Goal: Information Seeking & Learning: Learn about a topic

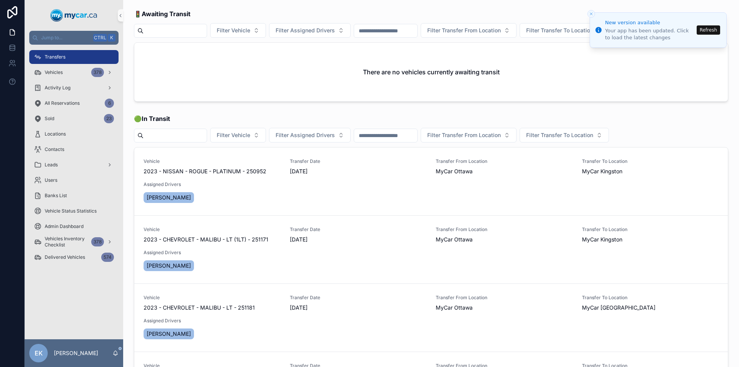
click at [711, 33] on button "Refresh" at bounding box center [708, 29] width 23 height 9
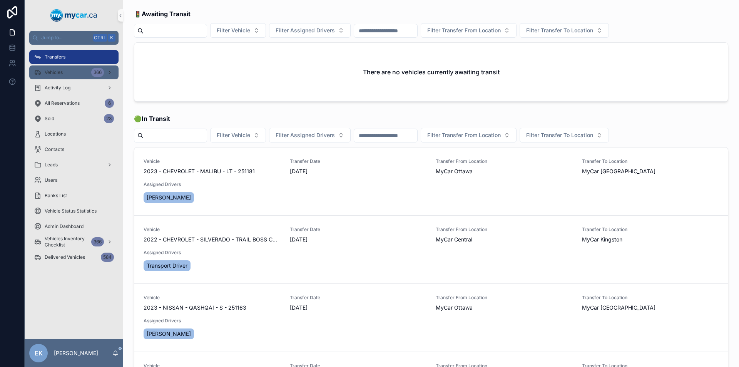
click at [85, 73] on div "Vehicles 366" at bounding box center [74, 72] width 80 height 12
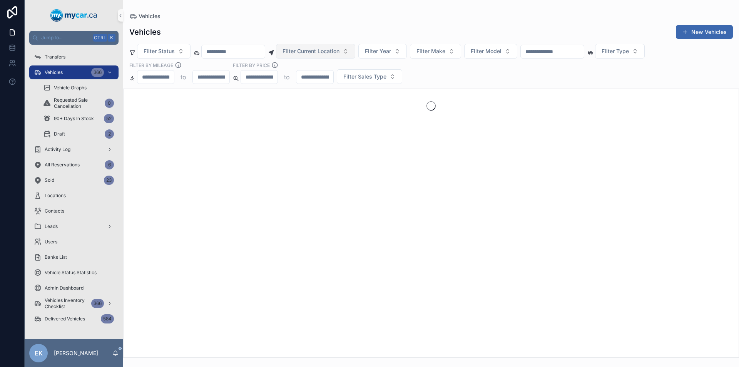
click at [355, 51] on button "Filter Current Location" at bounding box center [315, 51] width 79 height 15
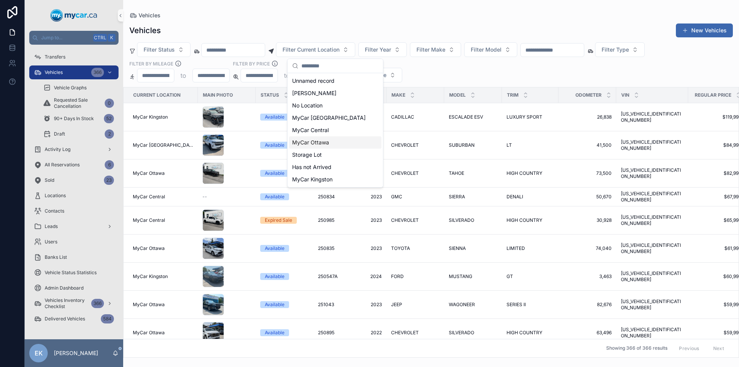
click at [315, 143] on span "MyCar Ottawa" at bounding box center [310, 143] width 37 height 8
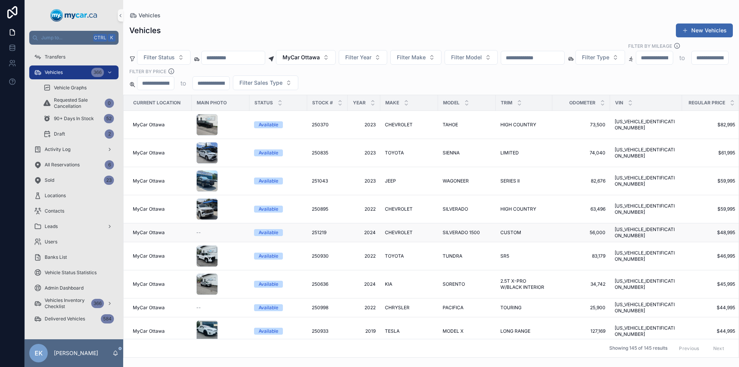
click at [279, 229] on span "Available" at bounding box center [268, 232] width 29 height 7
click at [319, 305] on span "250998" at bounding box center [320, 308] width 17 height 6
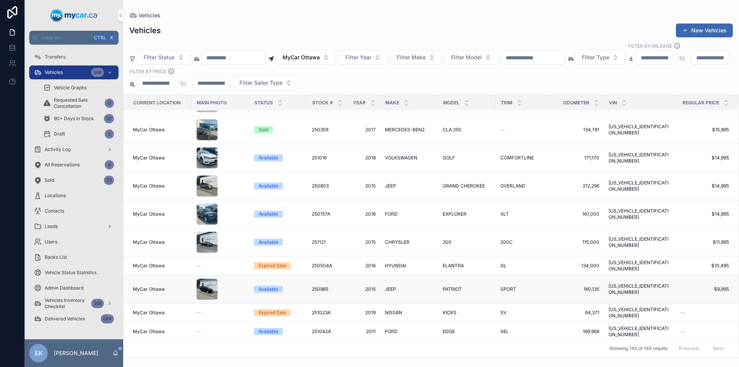
scroll to position [3055, 0]
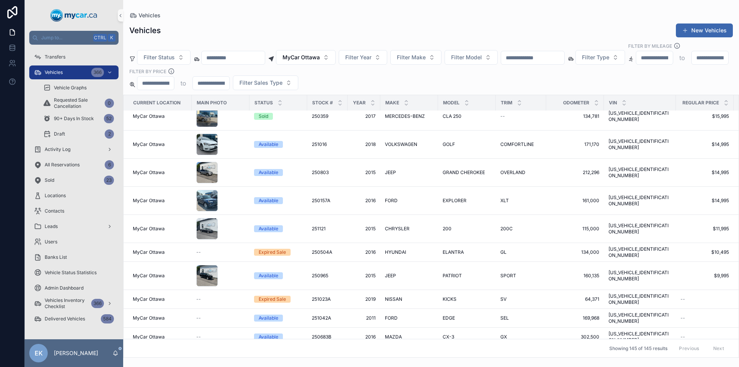
click at [546, 52] on input "scrollable content" at bounding box center [532, 57] width 63 height 11
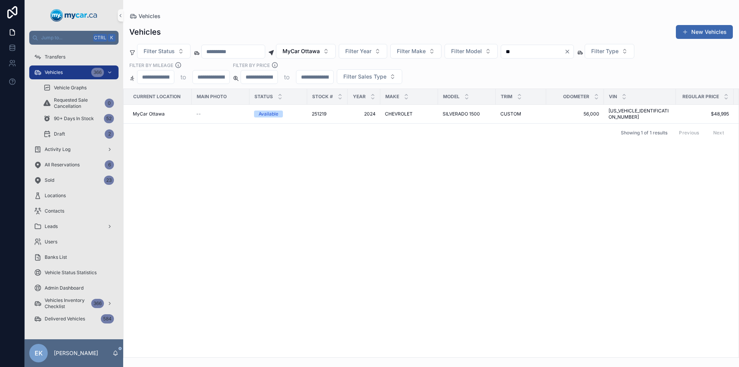
type input "*"
type input "***"
click at [448, 111] on span "PACIFICA" at bounding box center [453, 114] width 21 height 6
click at [534, 49] on input "***" at bounding box center [532, 51] width 63 height 11
type input "*"
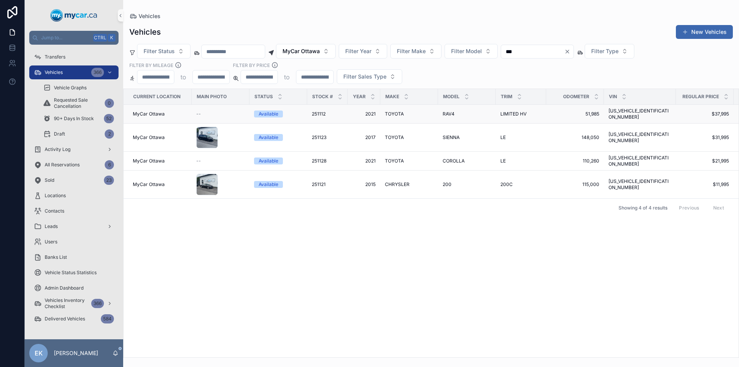
type input "***"
click at [397, 111] on span "TOYOTA" at bounding box center [394, 114] width 19 height 6
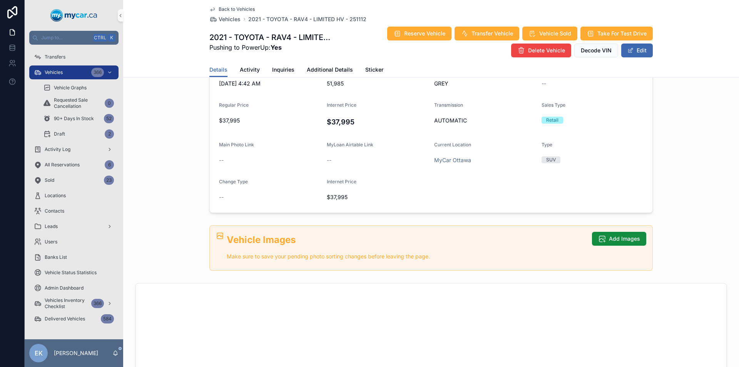
scroll to position [154, 0]
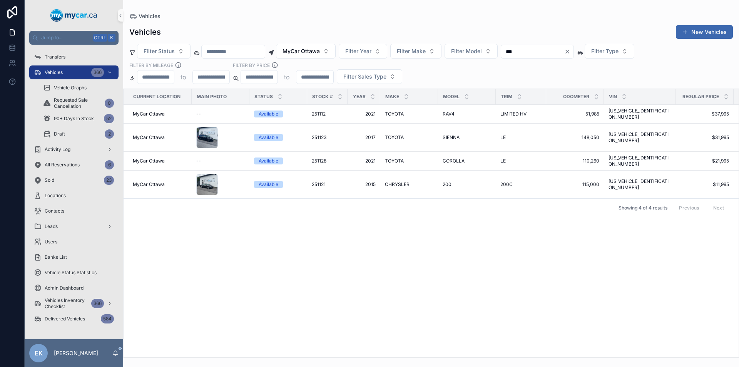
click at [539, 50] on input "***" at bounding box center [532, 51] width 63 height 11
type input "*"
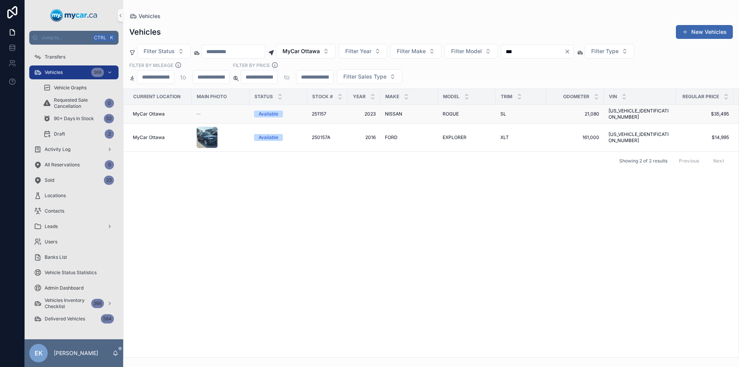
type input "***"
click at [445, 111] on span "ROGUE" at bounding box center [451, 114] width 16 height 6
click at [539, 50] on input "***" at bounding box center [532, 51] width 63 height 11
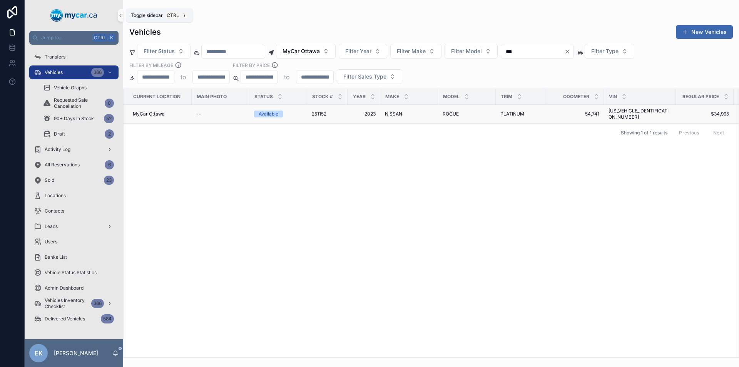
type input "***"
click at [451, 112] on span "ROGUE" at bounding box center [451, 114] width 16 height 6
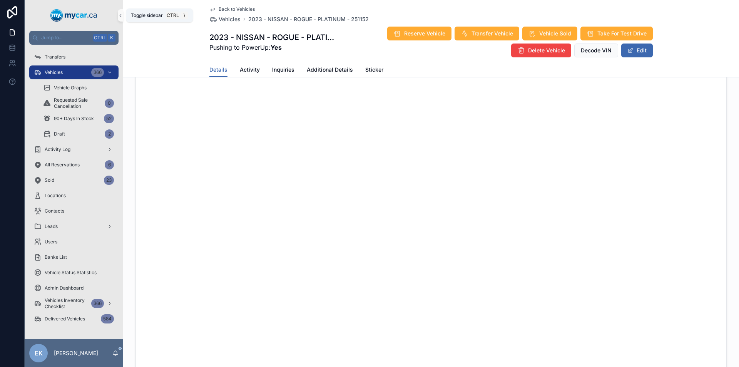
scroll to position [424, 0]
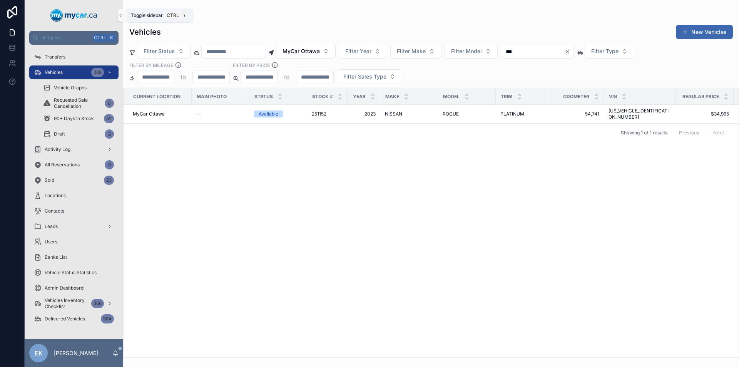
click at [539, 55] on input "***" at bounding box center [532, 51] width 63 height 11
type input "***"
click at [472, 116] on td "WRX WRX" at bounding box center [467, 114] width 58 height 19
click at [446, 112] on span "WRX" at bounding box center [448, 114] width 11 height 6
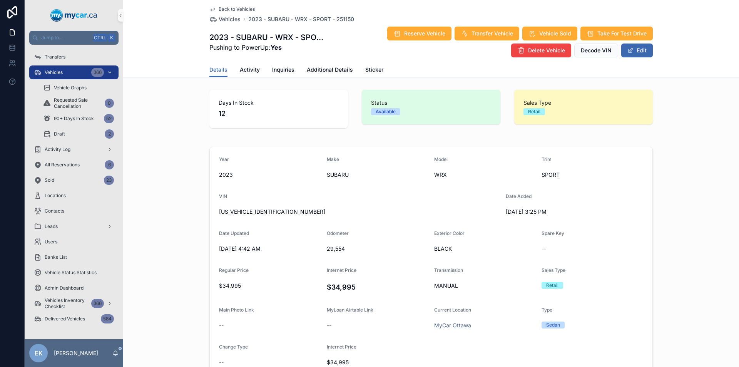
click at [55, 75] on span "Vehicles" at bounding box center [54, 72] width 18 height 6
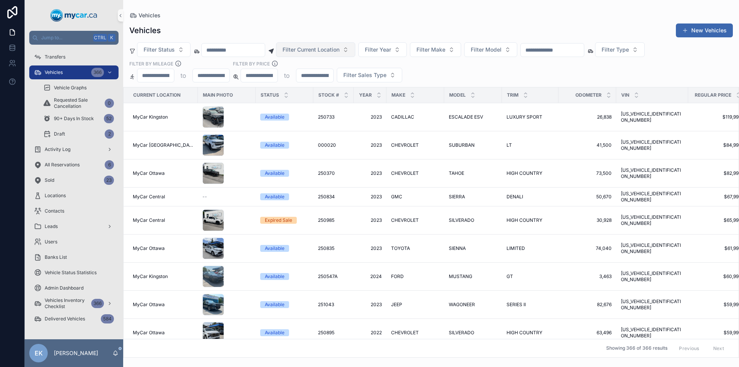
click at [355, 53] on button "Filter Current Location" at bounding box center [315, 49] width 79 height 15
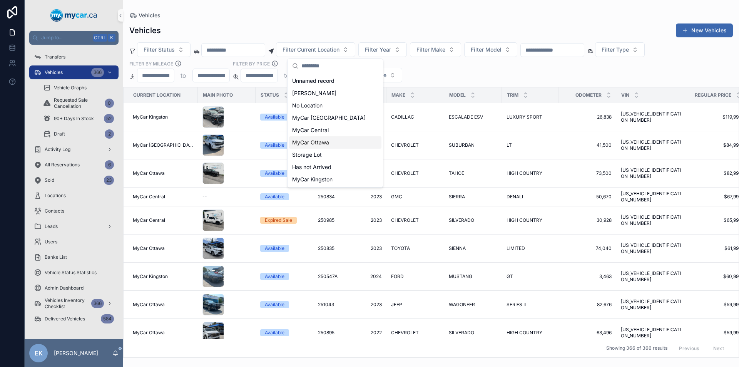
click at [310, 144] on span "MyCar Ottawa" at bounding box center [310, 143] width 37 height 8
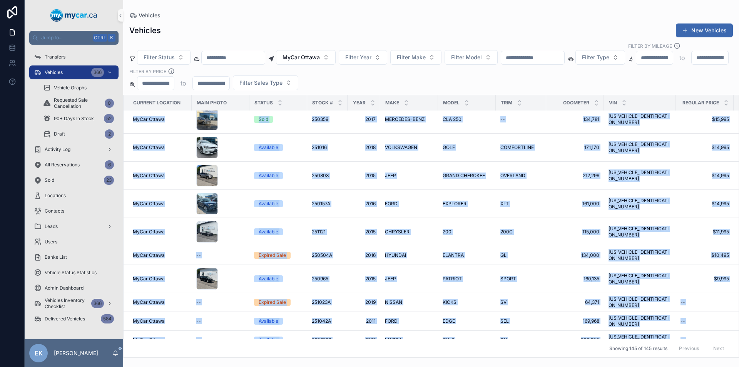
scroll to position [3055, 0]
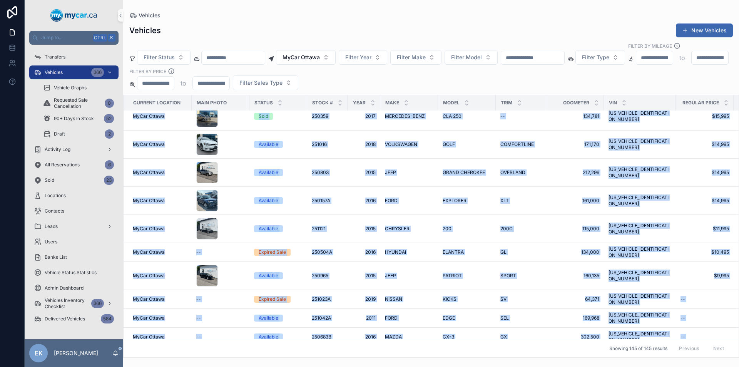
drag, startPoint x: 171, startPoint y: 111, endPoint x: 538, endPoint y: 353, distance: 439.2
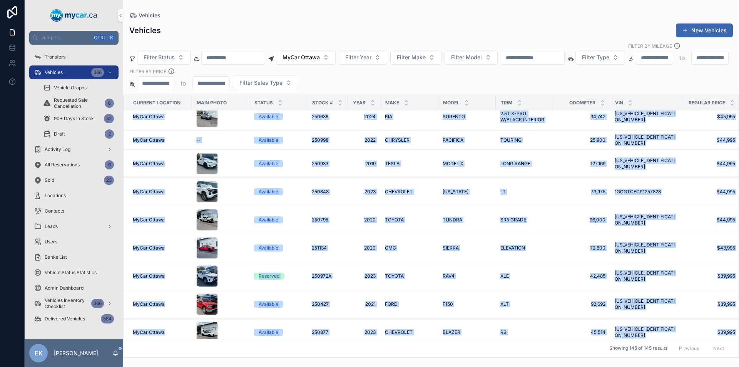
scroll to position [0, 0]
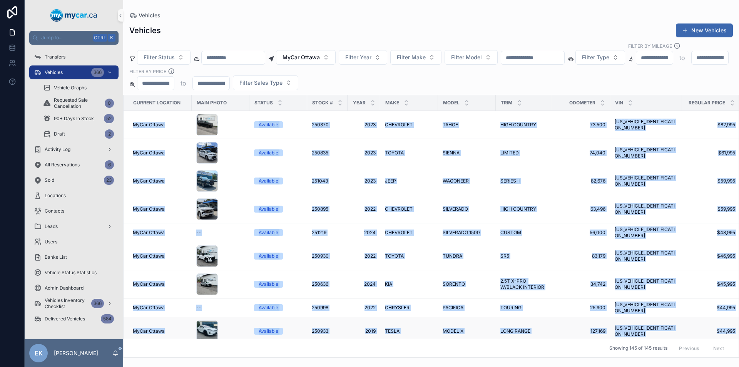
click at [490, 317] on td "MODEL X MODEL X" at bounding box center [467, 331] width 58 height 28
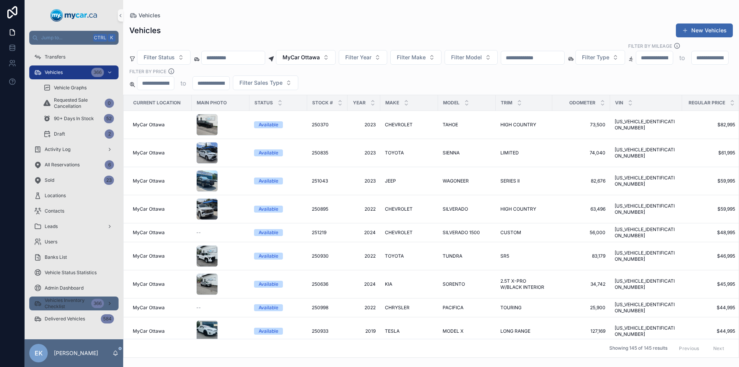
click at [62, 302] on span "Vehicles Inventory Checklist" at bounding box center [67, 303] width 44 height 12
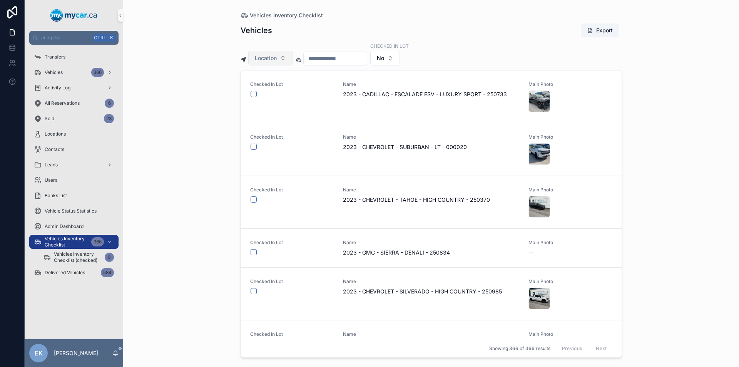
click at [282, 57] on button "Location" at bounding box center [270, 58] width 44 height 15
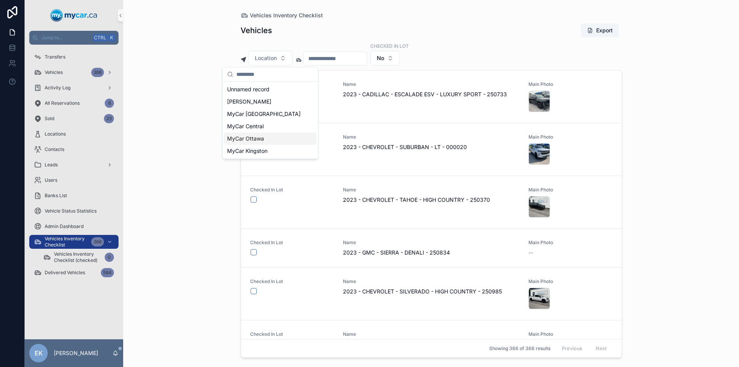
click at [254, 137] on span "MyCar Ottawa" at bounding box center [245, 139] width 37 height 8
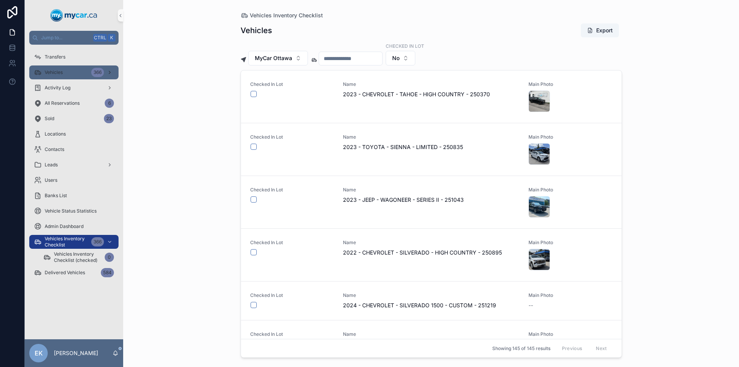
click at [74, 70] on div "Vehicles 366" at bounding box center [74, 72] width 80 height 12
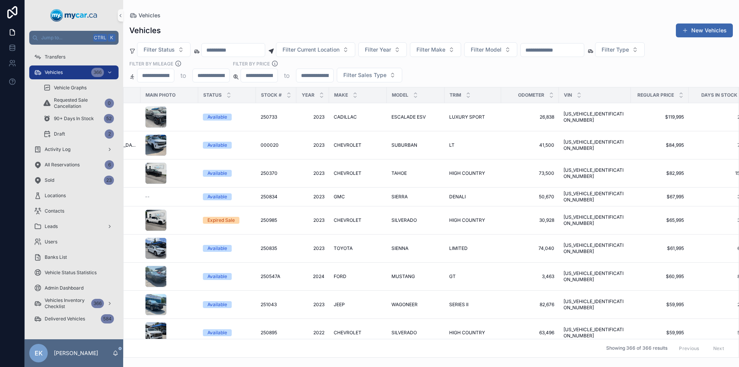
scroll to position [0, 65]
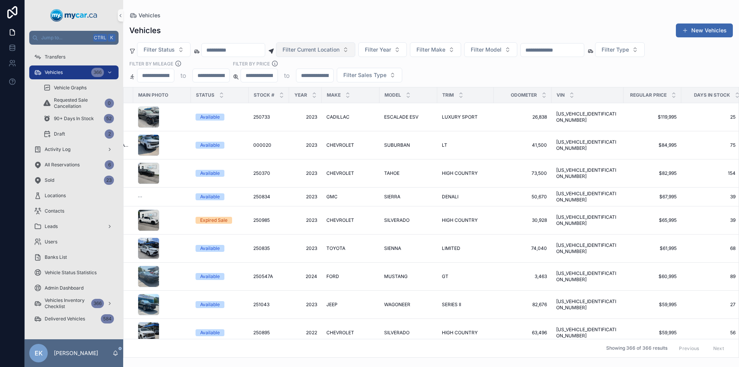
click at [340, 52] on span "Filter Current Location" at bounding box center [311, 50] width 57 height 8
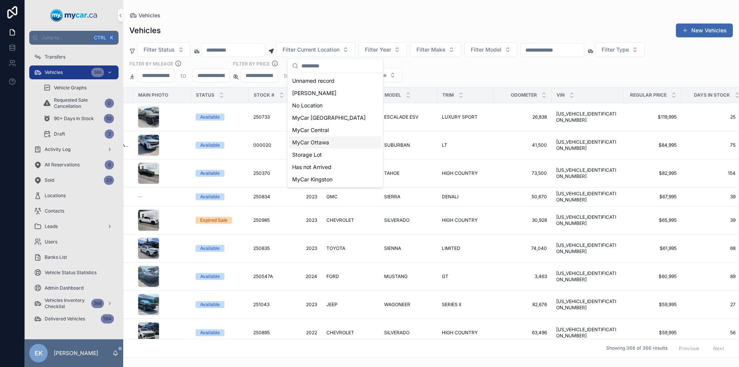
click at [320, 145] on span "MyCar Ottawa" at bounding box center [310, 143] width 37 height 8
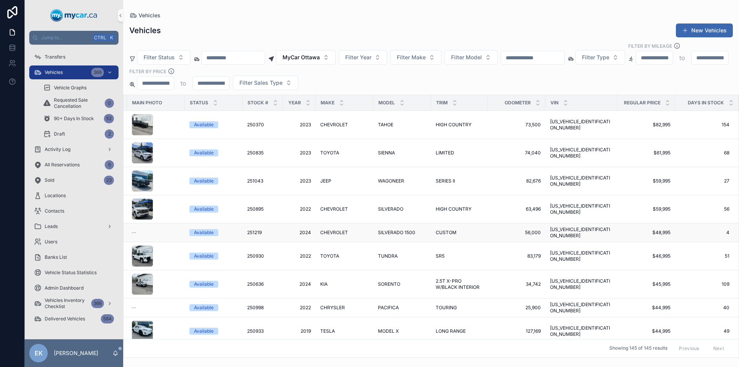
drag, startPoint x: 471, startPoint y: 277, endPoint x: 483, endPoint y: 228, distance: 50.9
click at [483, 228] on td "CUSTOM CUSTOM" at bounding box center [459, 232] width 57 height 19
click at [336, 50] on button "MyCar Ottawa" at bounding box center [306, 57] width 60 height 15
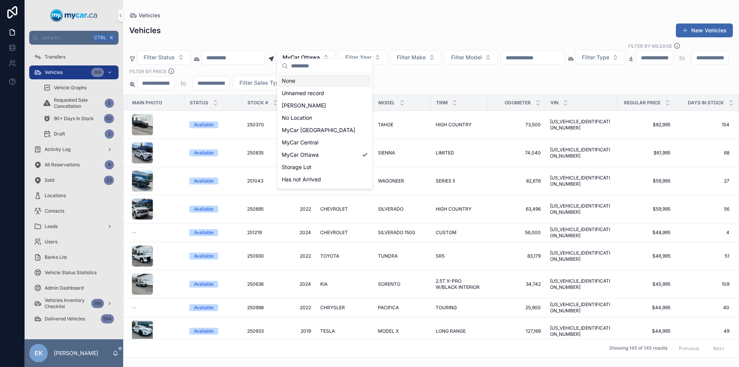
click at [313, 79] on div "None" at bounding box center [325, 81] width 92 height 12
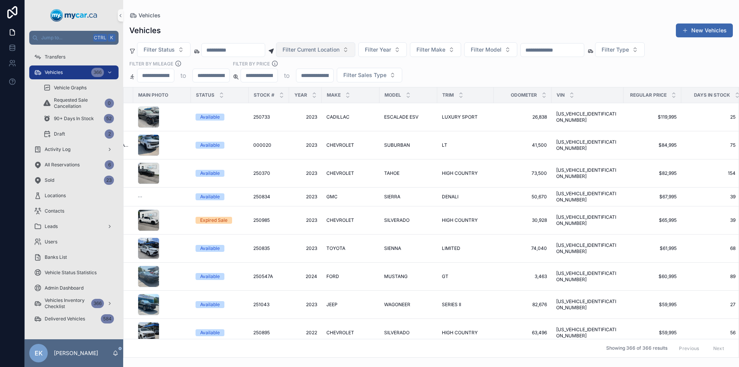
click at [355, 48] on button "Filter Current Location" at bounding box center [315, 49] width 79 height 15
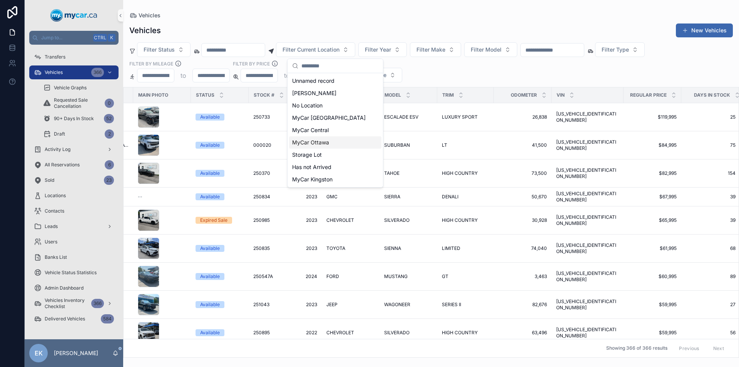
click at [325, 141] on span "MyCar Ottawa" at bounding box center [310, 143] width 37 height 8
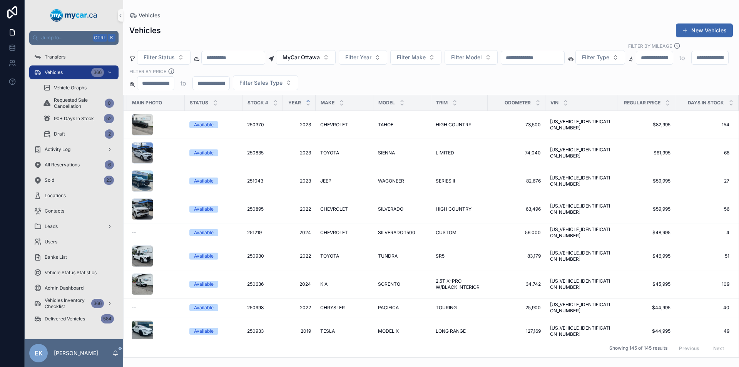
click at [308, 99] on icon "scrollable content" at bounding box center [308, 101] width 5 height 5
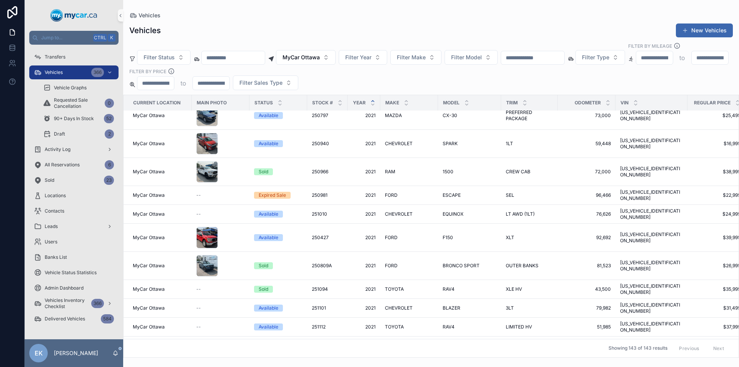
scroll to position [1232, 0]
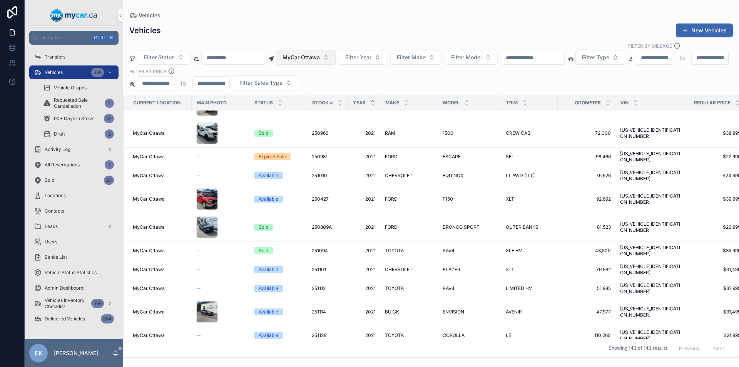
click at [336, 50] on button "MyCar Ottawa" at bounding box center [306, 57] width 60 height 15
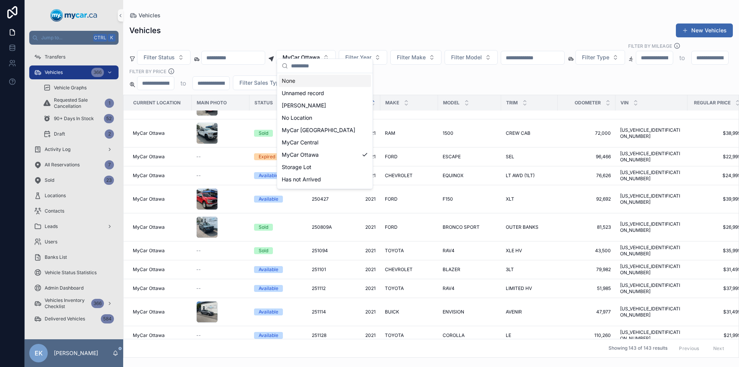
click at [304, 81] on div "None" at bounding box center [325, 81] width 92 height 12
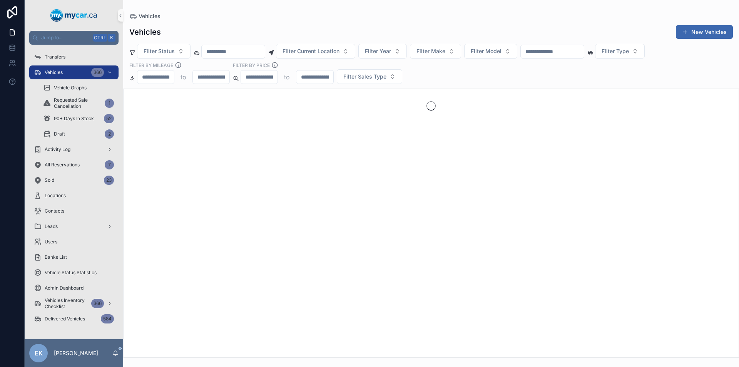
click at [576, 51] on input "scrollable content" at bounding box center [552, 51] width 63 height 11
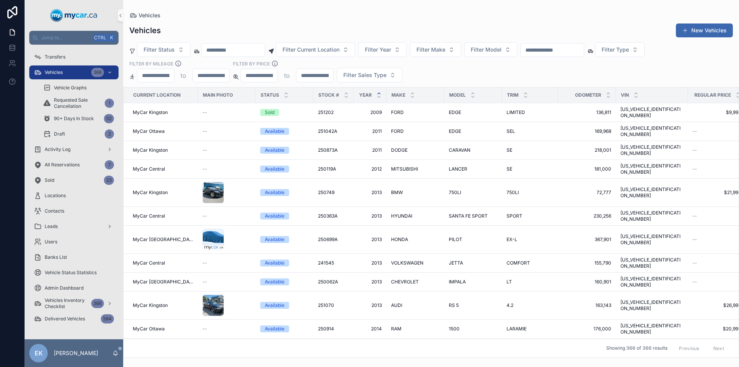
click at [265, 50] on input "scrollable content" at bounding box center [233, 50] width 63 height 11
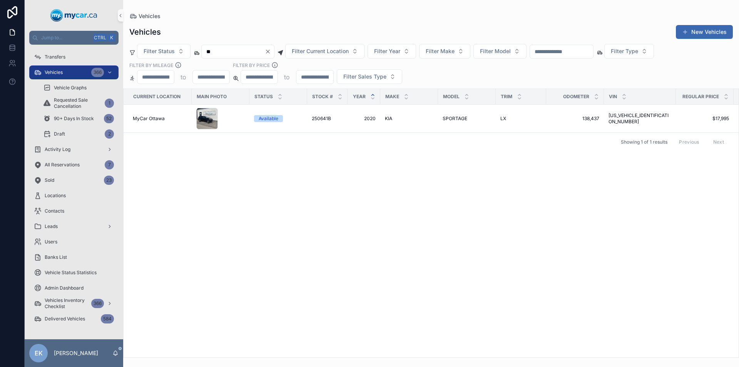
type input "*"
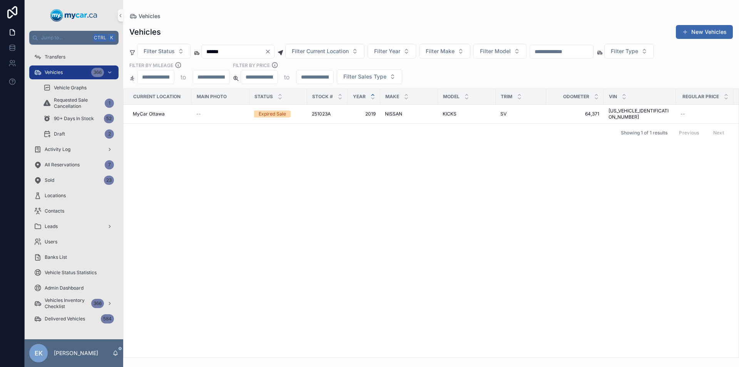
type input "******"
click at [271, 51] on icon "Clear" at bounding box center [268, 52] width 6 height 6
click at [265, 49] on input "scrollable content" at bounding box center [233, 51] width 63 height 11
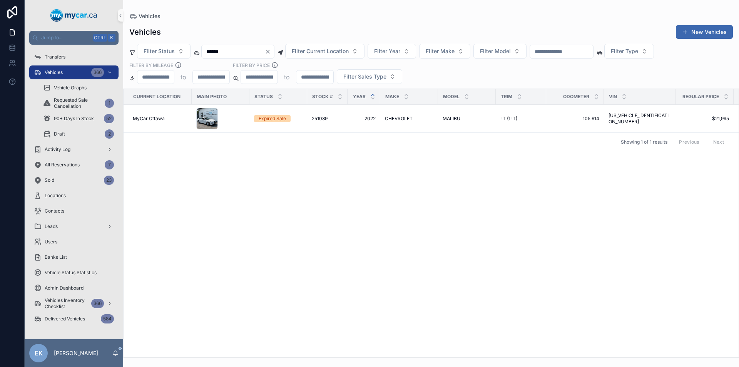
type input "******"
click at [270, 50] on icon "Clear" at bounding box center [267, 51] width 3 height 3
click at [265, 52] on input "scrollable content" at bounding box center [233, 51] width 63 height 11
type input "******"
click at [270, 51] on icon "Clear" at bounding box center [267, 51] width 3 height 3
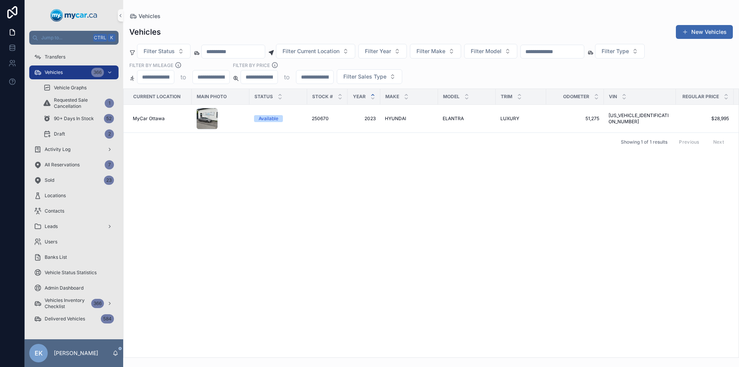
click at [265, 54] on input "scrollable content" at bounding box center [233, 51] width 63 height 11
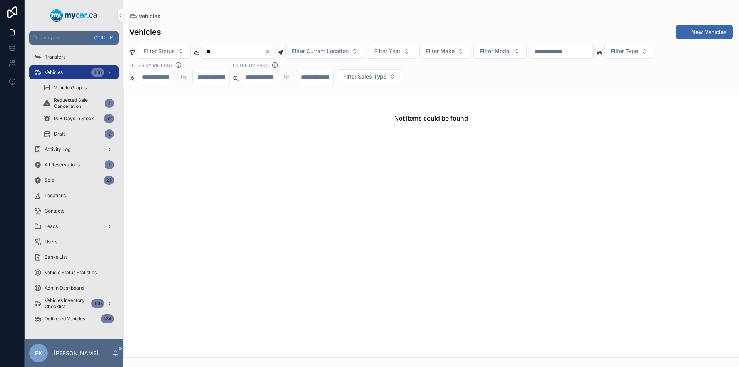
type input "*"
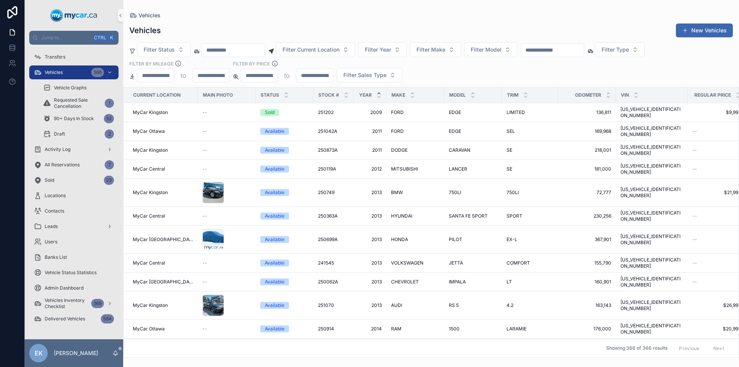
click at [561, 50] on input "scrollable content" at bounding box center [552, 50] width 63 height 11
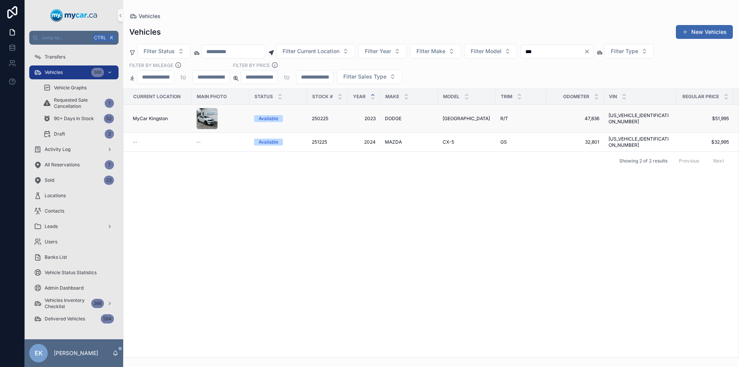
type input "***"
click at [394, 120] on span "DODGE" at bounding box center [393, 119] width 17 height 6
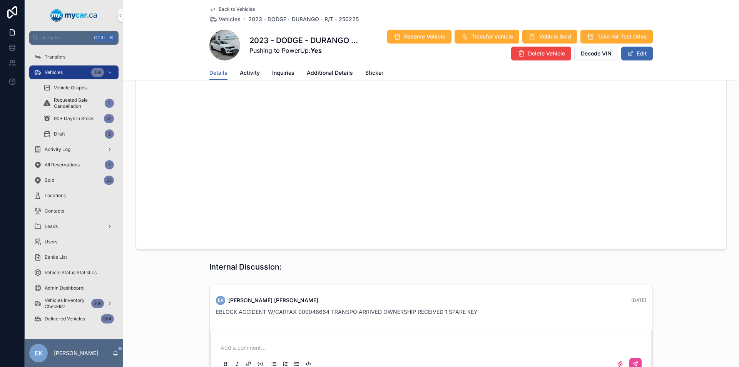
scroll to position [407, 0]
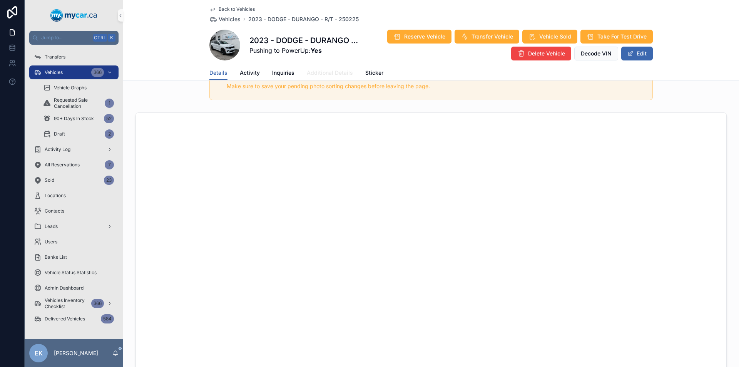
click at [327, 72] on span "Additional Details" at bounding box center [330, 73] width 46 height 8
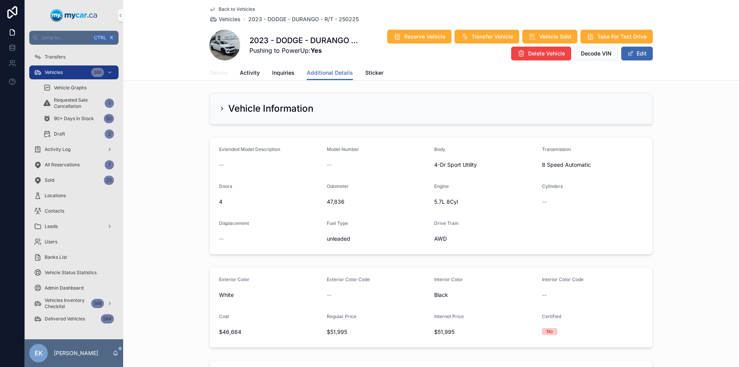
click at [214, 72] on span "Details" at bounding box center [218, 73] width 18 height 8
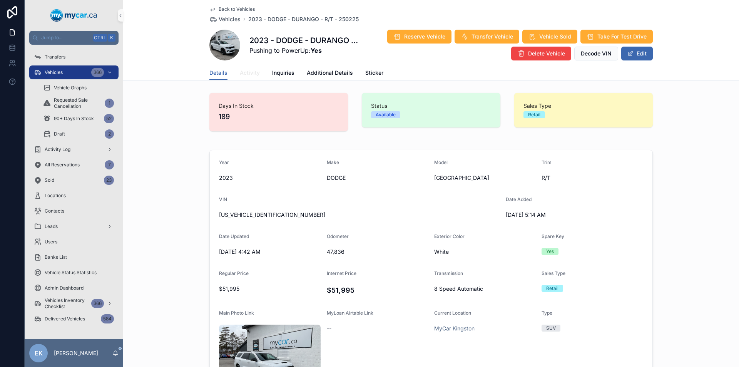
click at [248, 74] on span "Activity" at bounding box center [250, 73] width 20 height 8
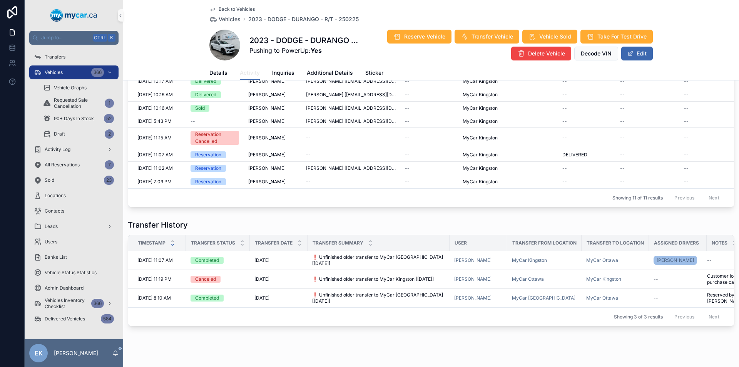
scroll to position [119, 0]
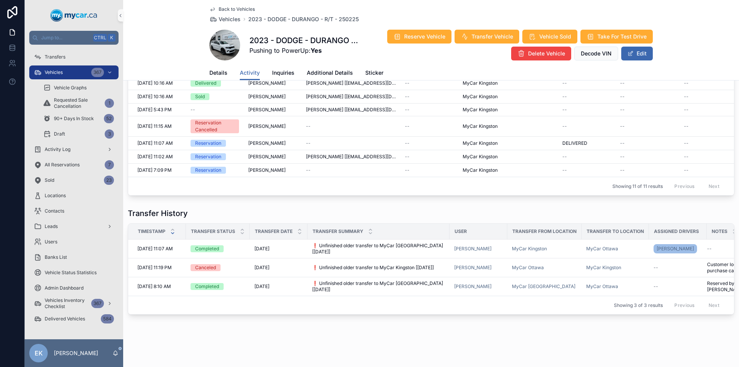
click at [547, 348] on div "Back to Vehicles Vehicles 2023 - DODGE - [GEOGRAPHIC_DATA] - R/T - 250225 2023 …" at bounding box center [431, 127] width 616 height 480
click at [70, 72] on div "Vehicles 367" at bounding box center [74, 72] width 80 height 12
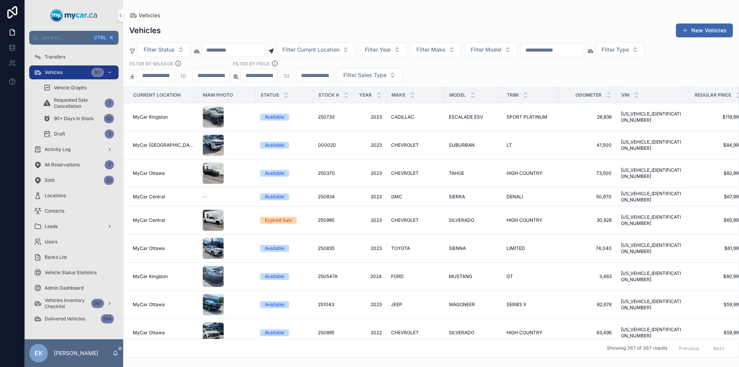
click at [556, 51] on input "scrollable content" at bounding box center [552, 50] width 63 height 11
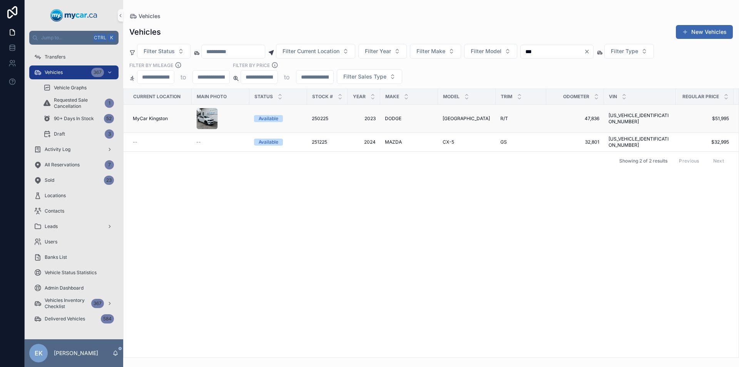
type input "***"
click at [377, 115] on td "2023 2023" at bounding box center [364, 119] width 33 height 28
click at [370, 119] on span "2023" at bounding box center [363, 119] width 23 height 6
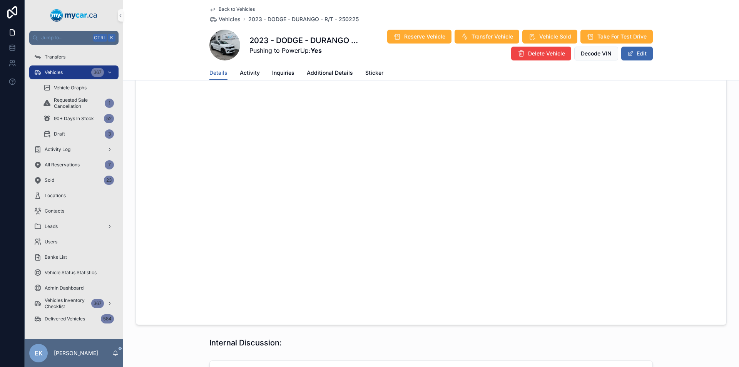
scroll to position [638, 0]
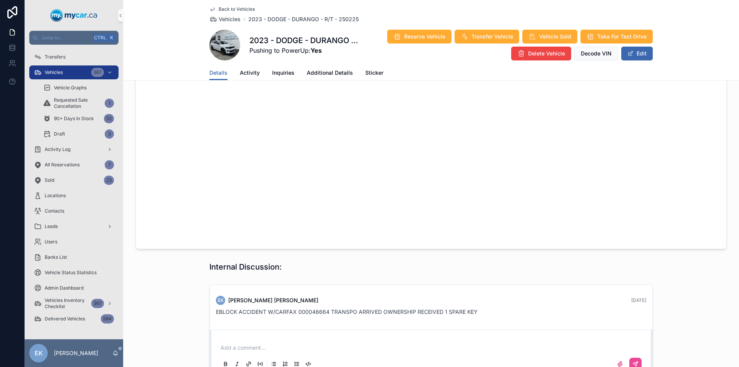
click at [236, 344] on p "scrollable content" at bounding box center [433, 348] width 424 height 8
click at [633, 361] on icon "scrollable content" at bounding box center [636, 364] width 6 height 6
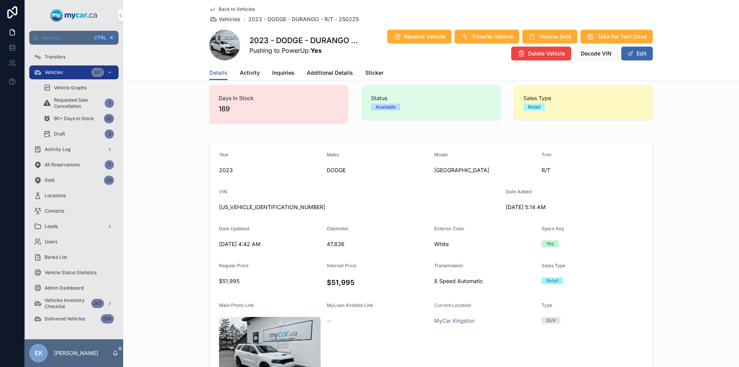
scroll to position [0, 0]
